Goal: Find specific page/section: Find specific page/section

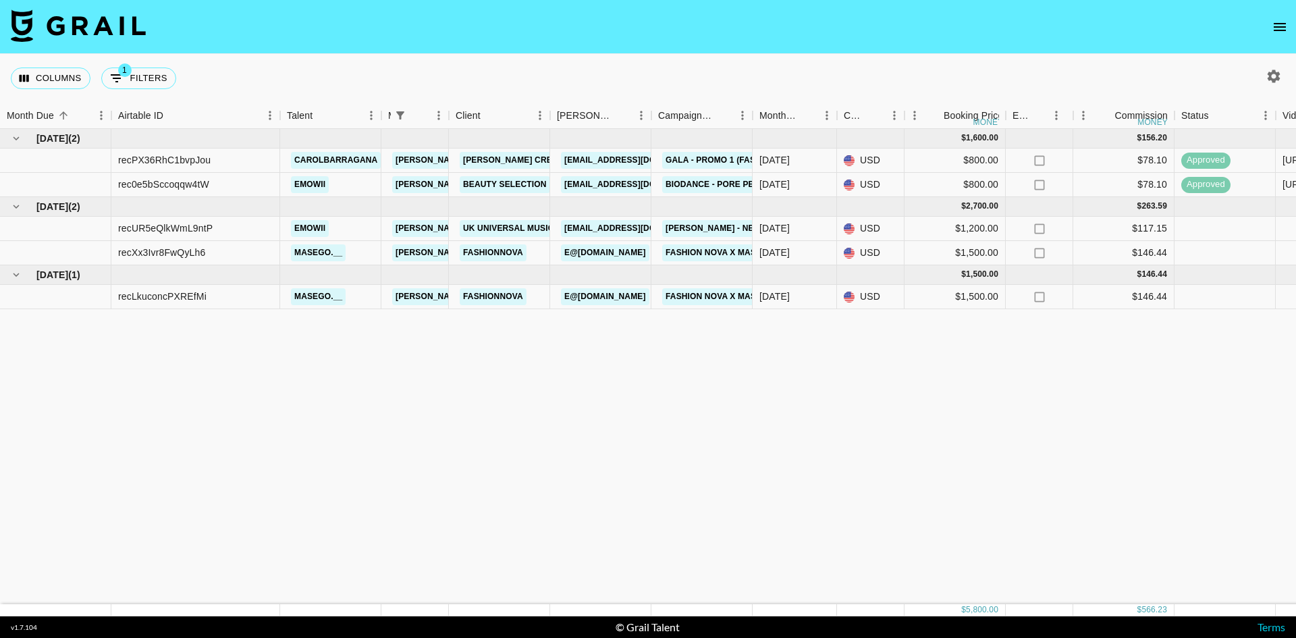
click at [1278, 23] on icon "open drawer" at bounding box center [1279, 27] width 12 height 8
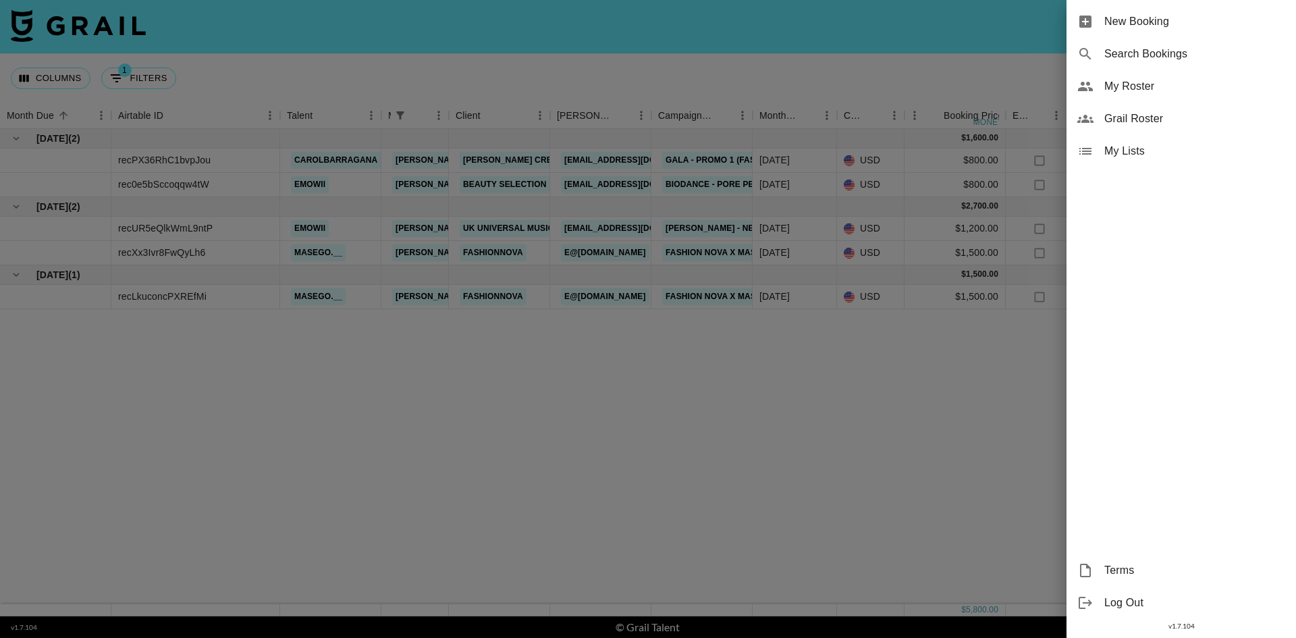
click at [1147, 86] on span "My Roster" at bounding box center [1194, 86] width 181 height 16
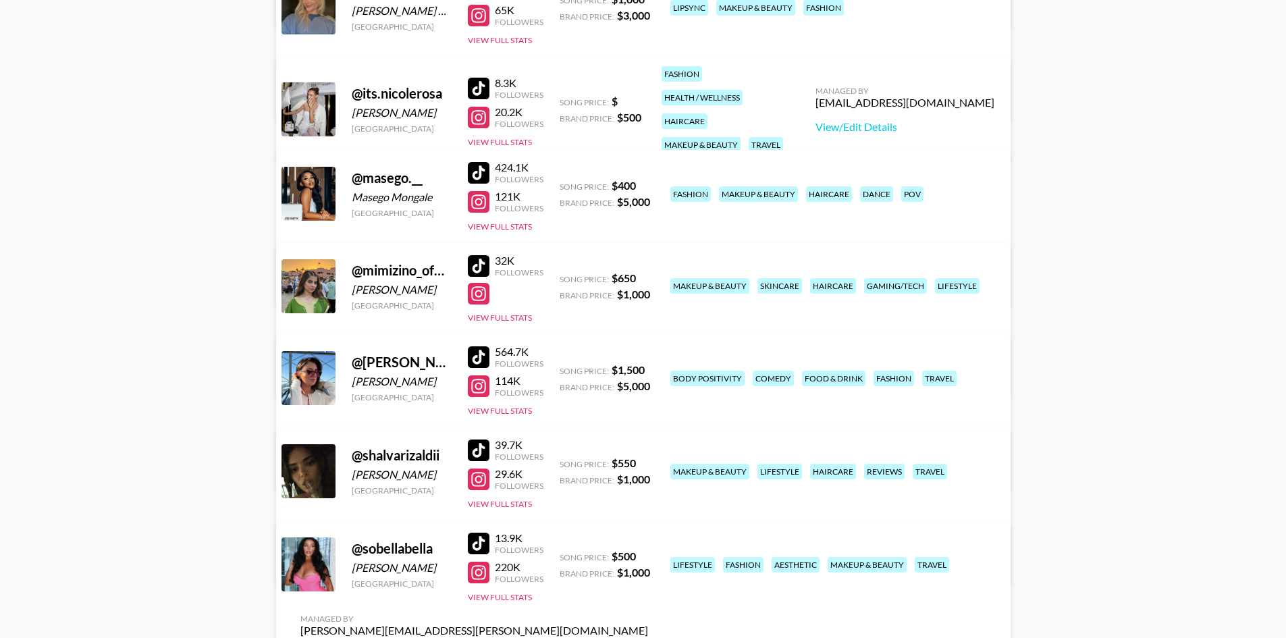
scroll to position [540, 0]
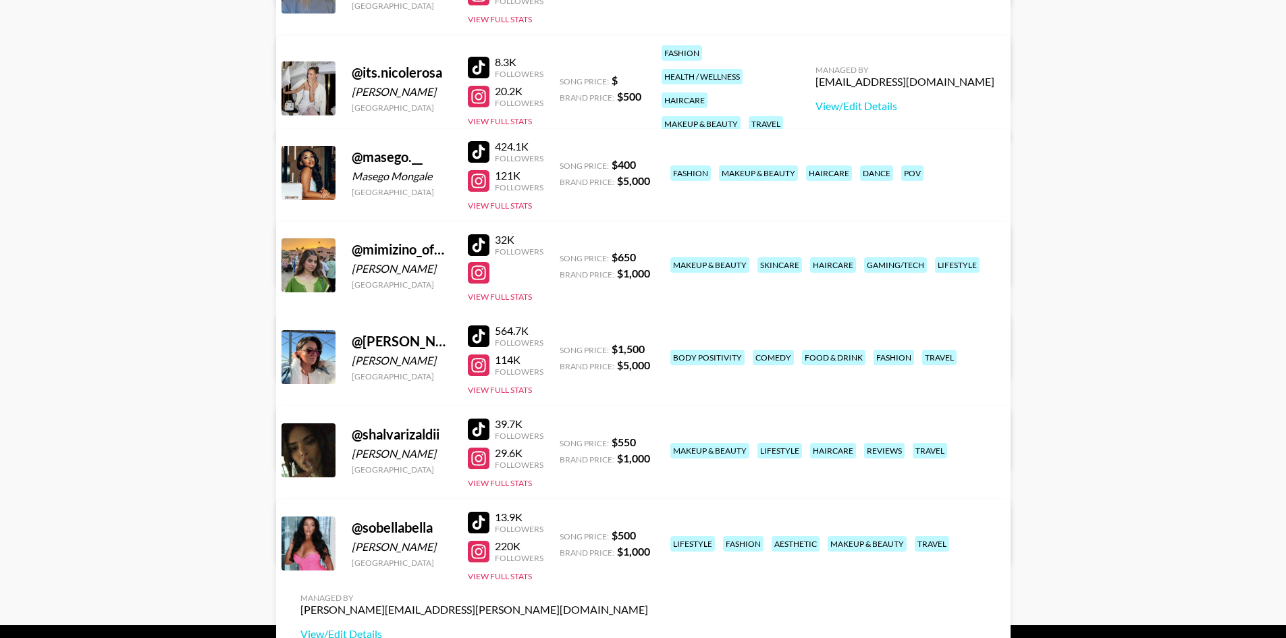
click at [483, 423] on div at bounding box center [479, 429] width 22 height 22
click at [485, 458] on div at bounding box center [479, 458] width 22 height 22
click at [485, 524] on div at bounding box center [479, 523] width 22 height 22
click at [480, 548] on div at bounding box center [479, 552] width 22 height 22
click at [484, 332] on div at bounding box center [479, 336] width 22 height 22
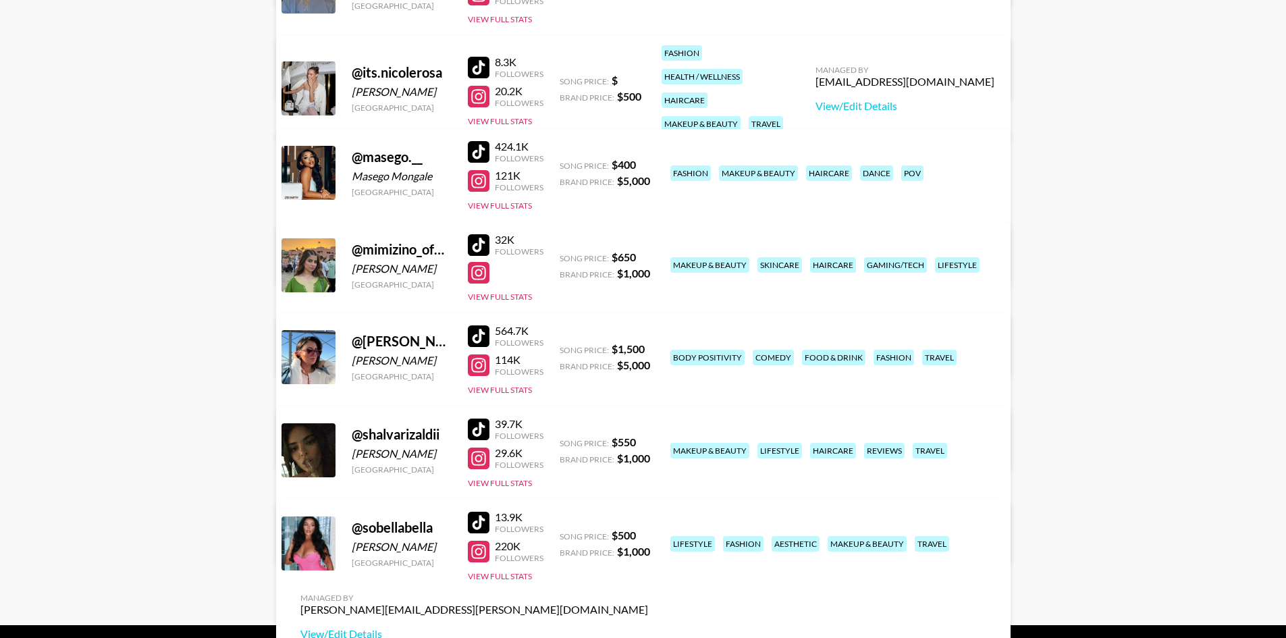
click at [474, 368] on div at bounding box center [479, 365] width 22 height 22
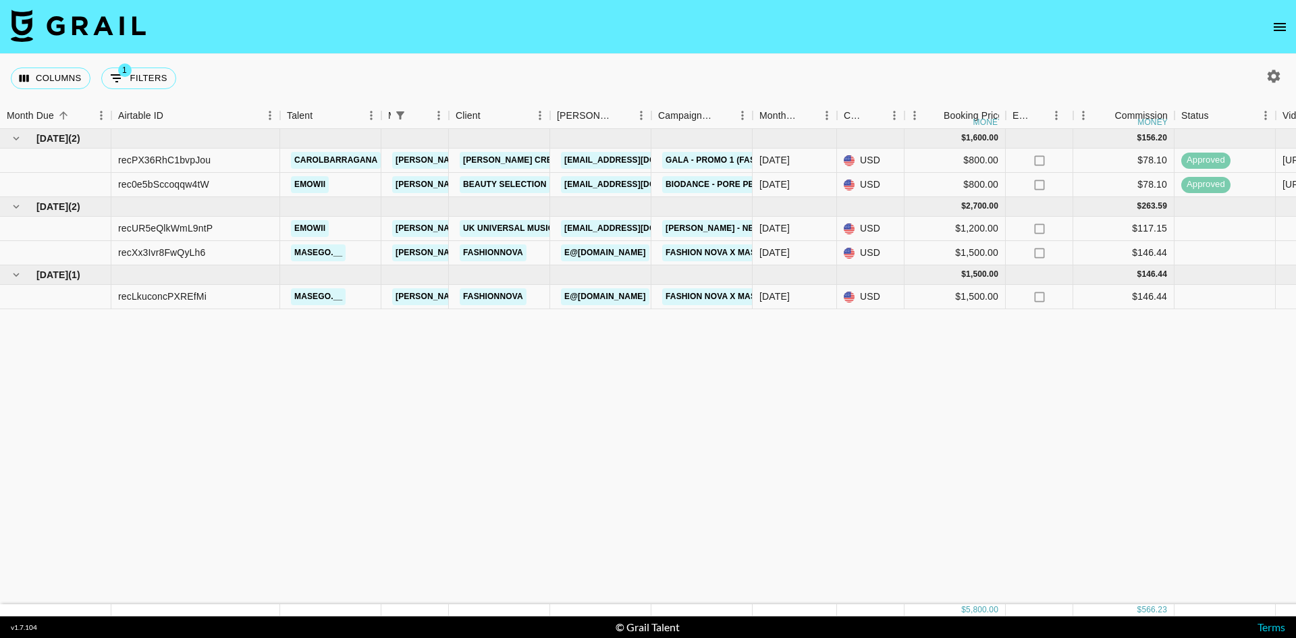
click at [1286, 24] on icon "open drawer" at bounding box center [1279, 27] width 16 height 16
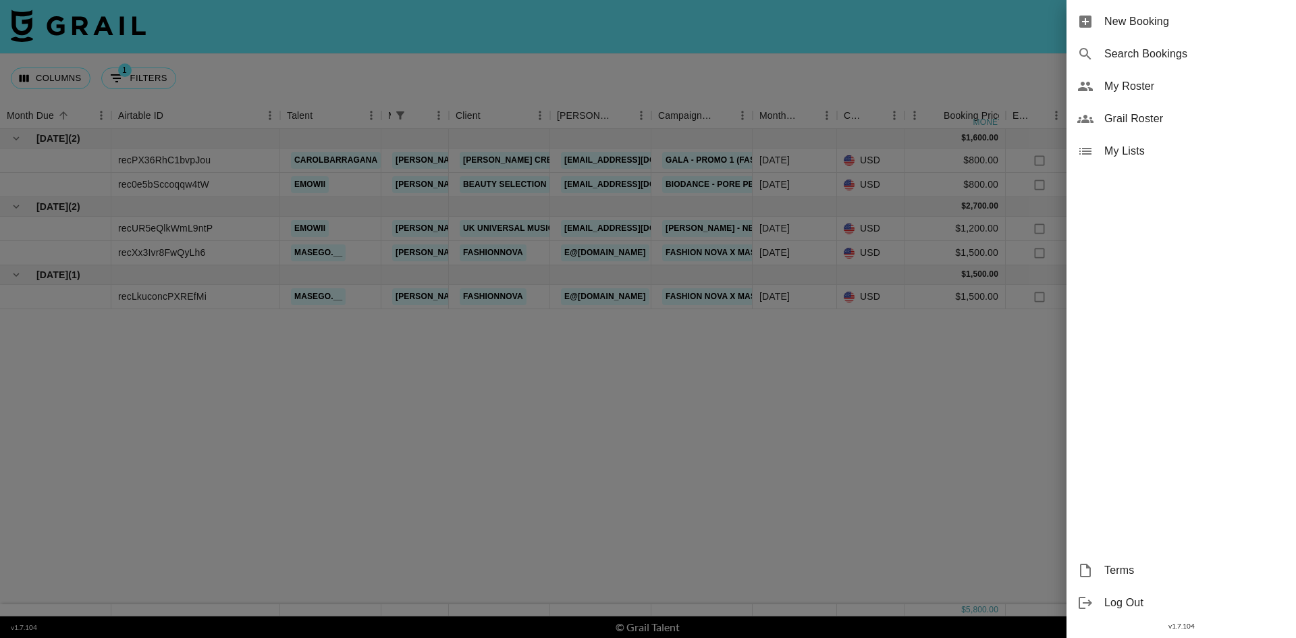
click at [1152, 84] on span "My Roster" at bounding box center [1194, 86] width 181 height 16
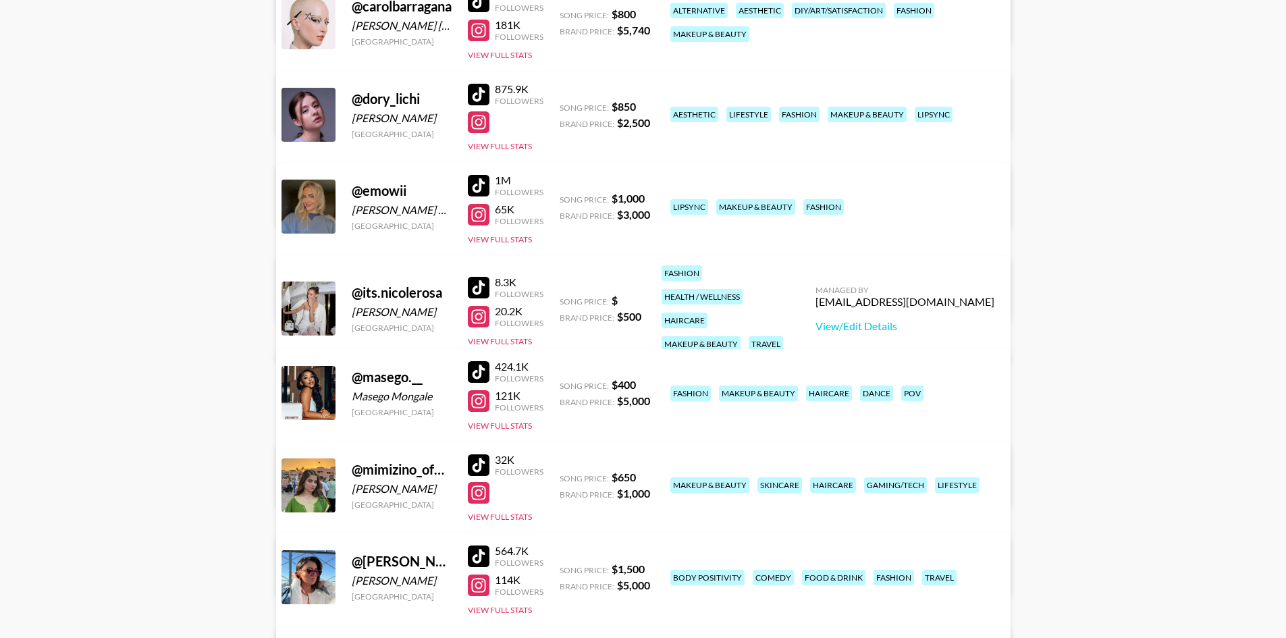
scroll to position [337, 0]
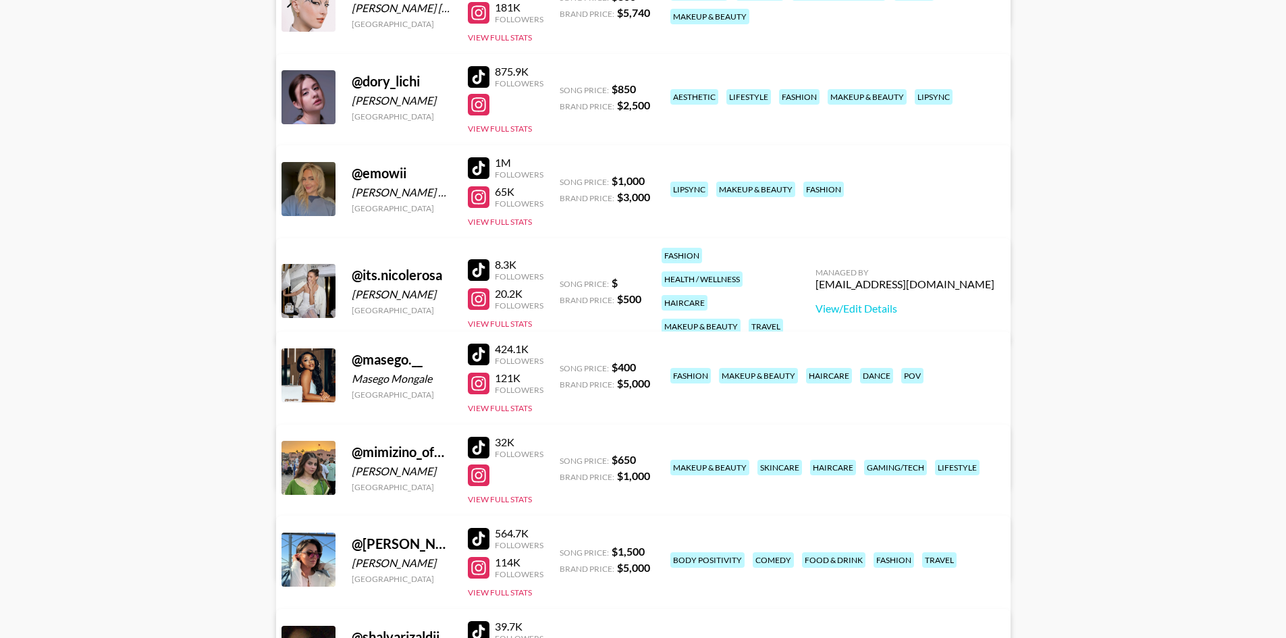
click at [482, 443] on div at bounding box center [479, 448] width 22 height 22
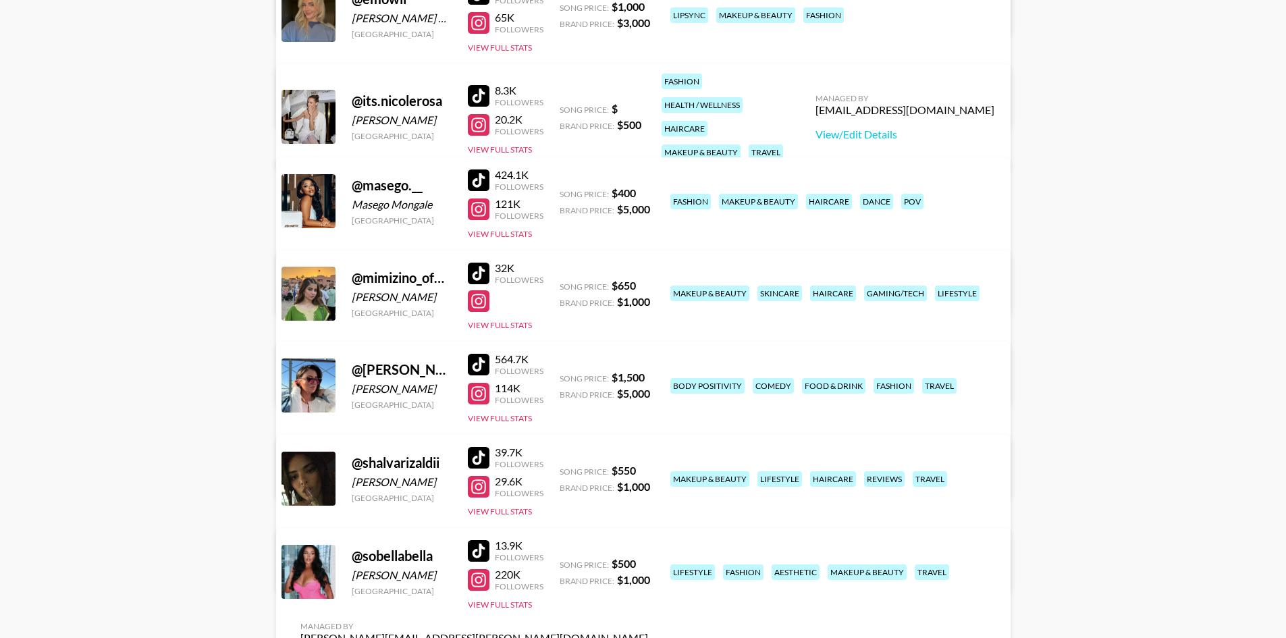
scroll to position [540, 0]
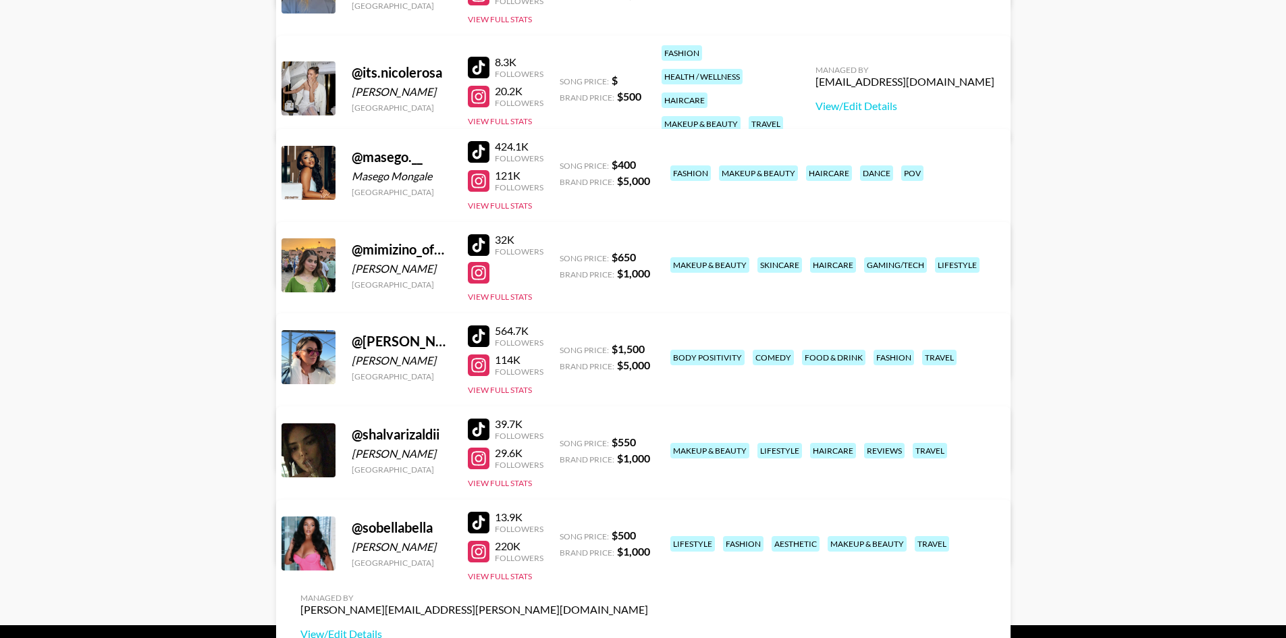
click at [480, 334] on div at bounding box center [479, 336] width 22 height 22
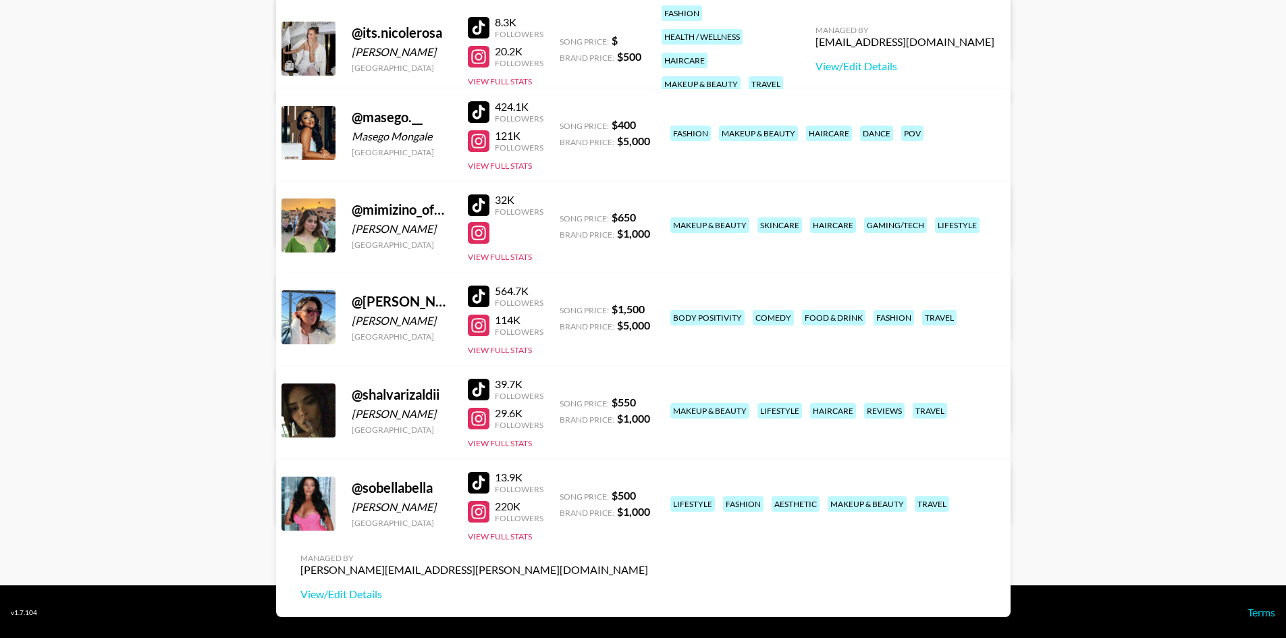
scroll to position [581, 0]
